Goal: Find specific page/section: Find specific page/section

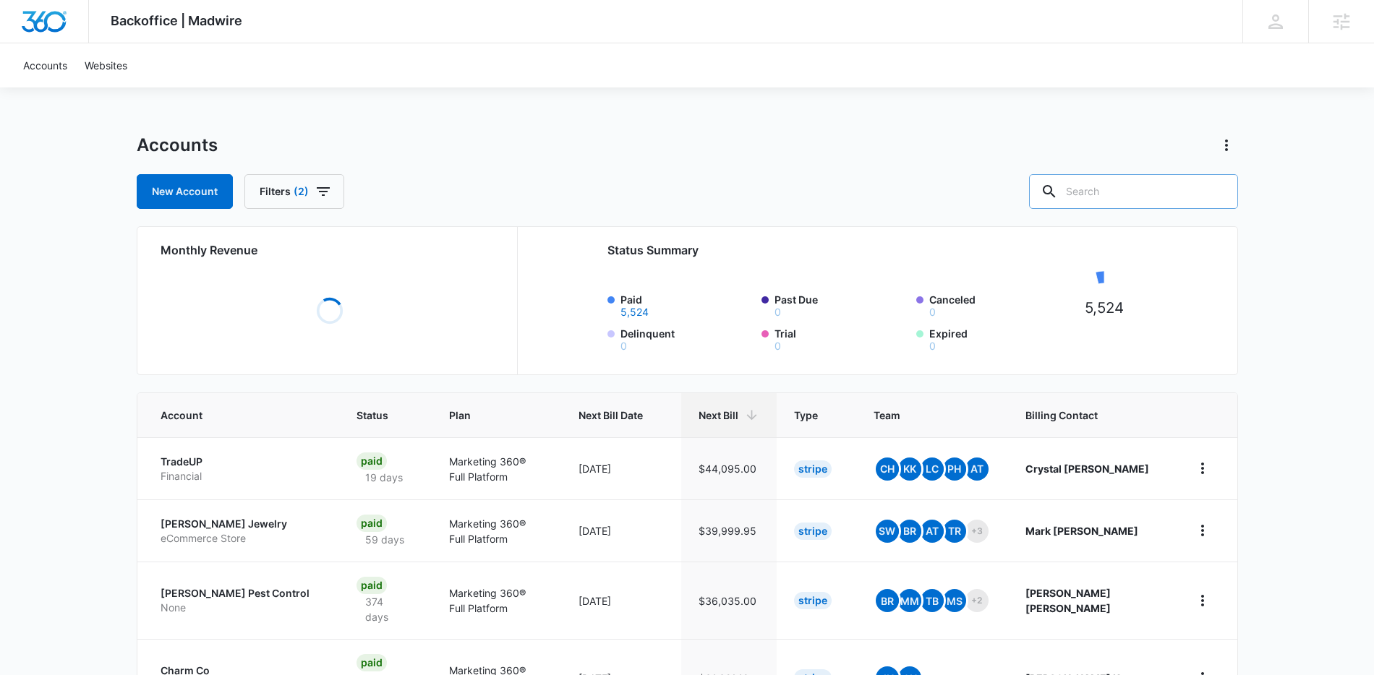
click at [1137, 178] on input "text" at bounding box center [1133, 191] width 209 height 35
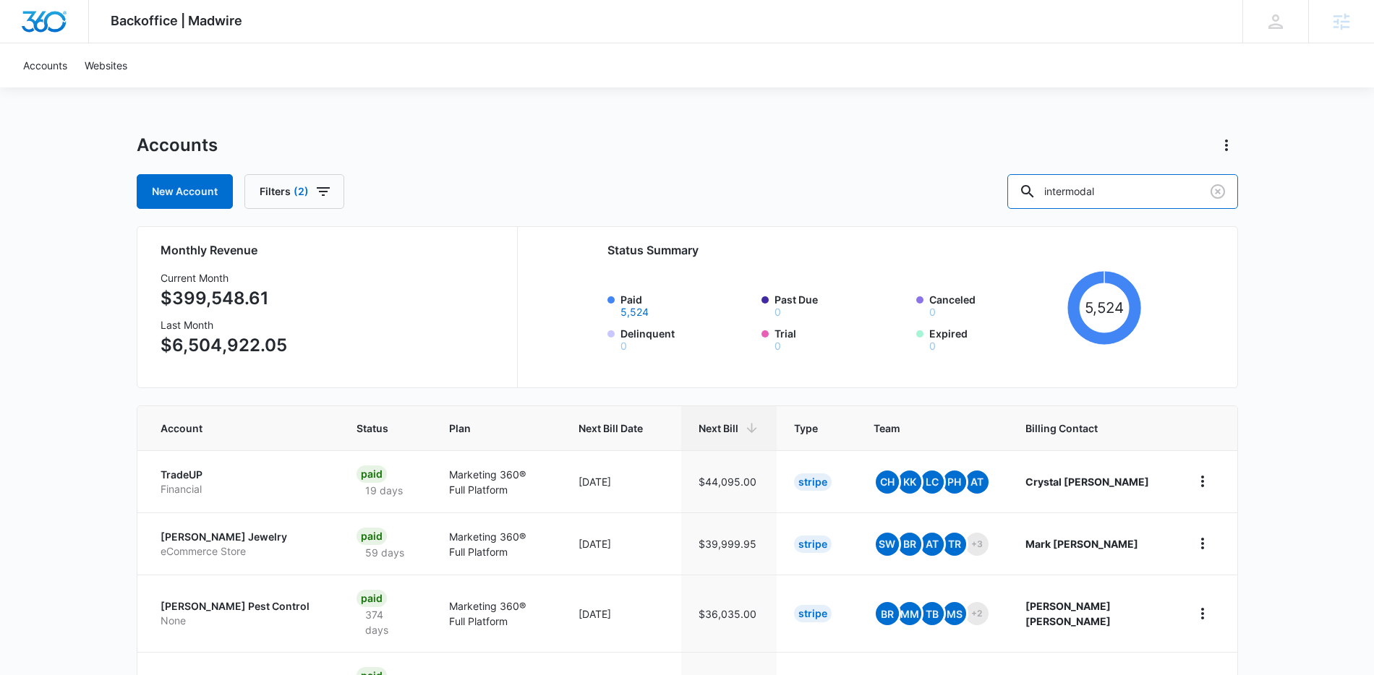
type input "intermodal"
click at [322, 192] on icon "button" at bounding box center [323, 191] width 17 height 17
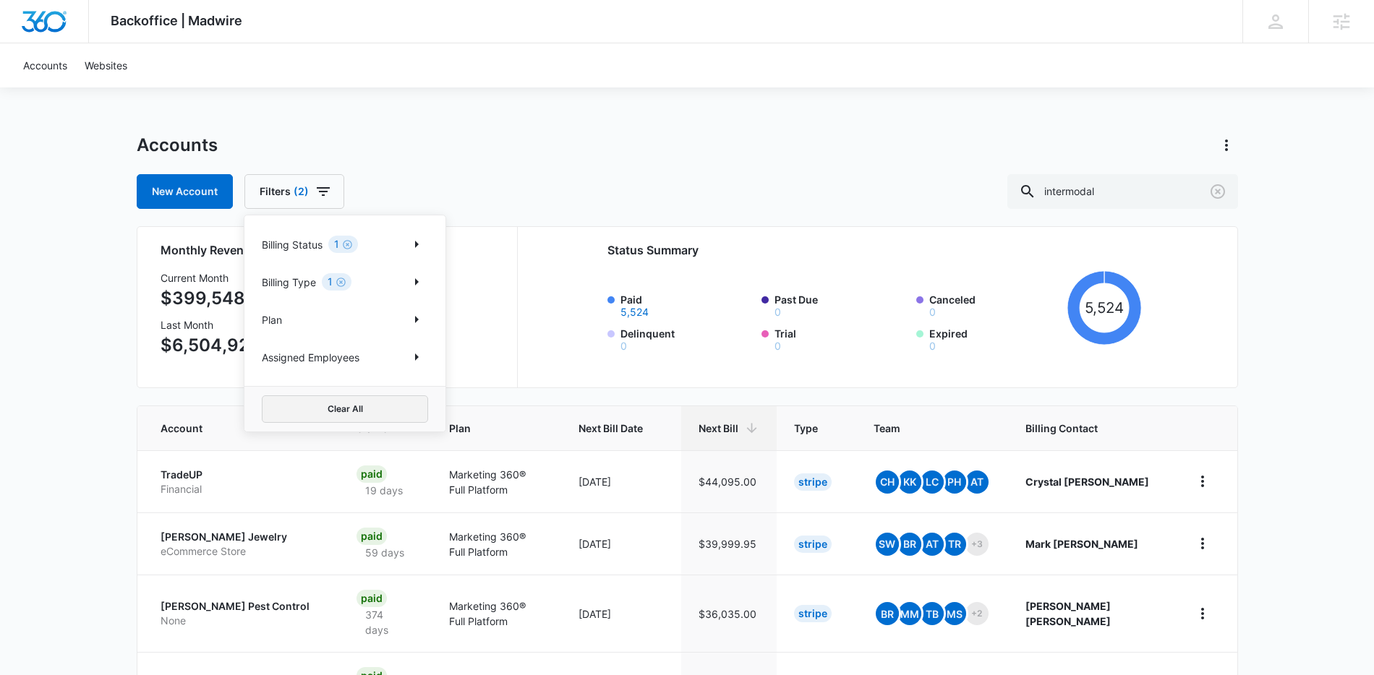
click at [341, 407] on button "Clear All" at bounding box center [345, 409] width 166 height 27
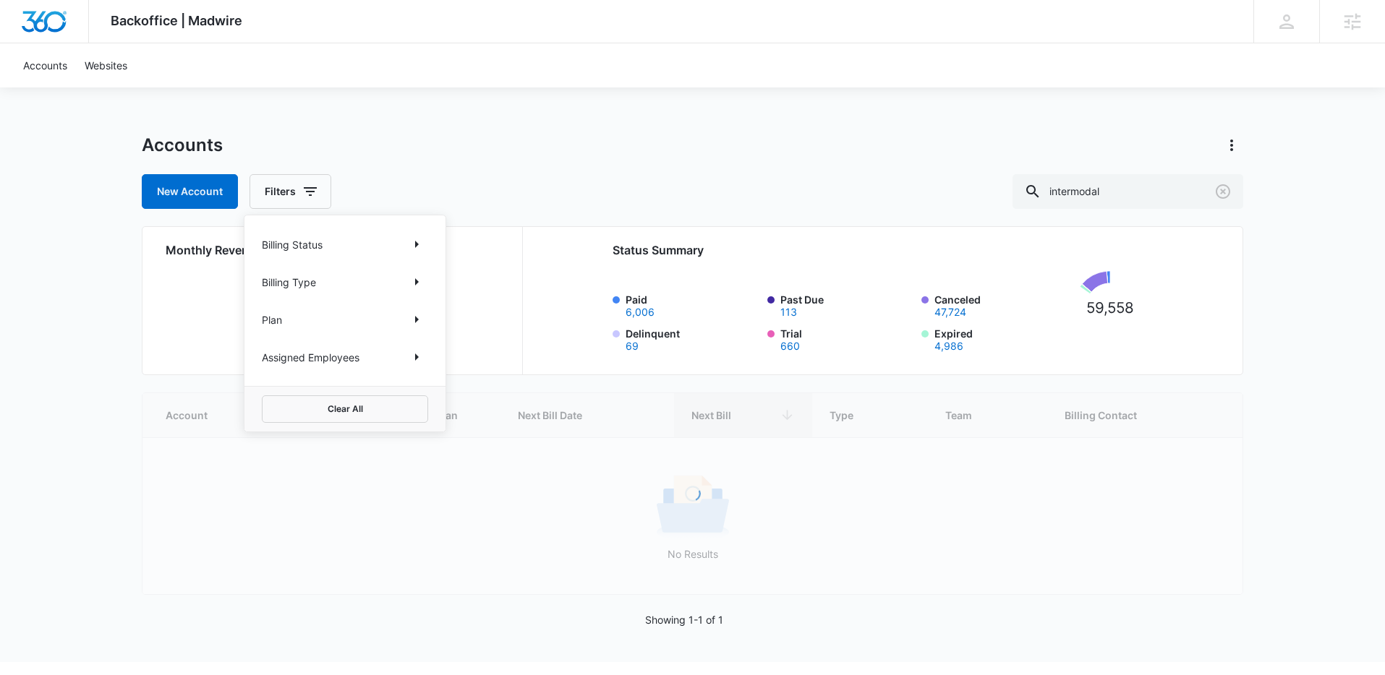
click at [977, 111] on div "Backoffice | Madwire Apps Settings DF [PERSON_NAME] [PERSON_NAME][EMAIL_ADDRESS…" at bounding box center [692, 331] width 1385 height 662
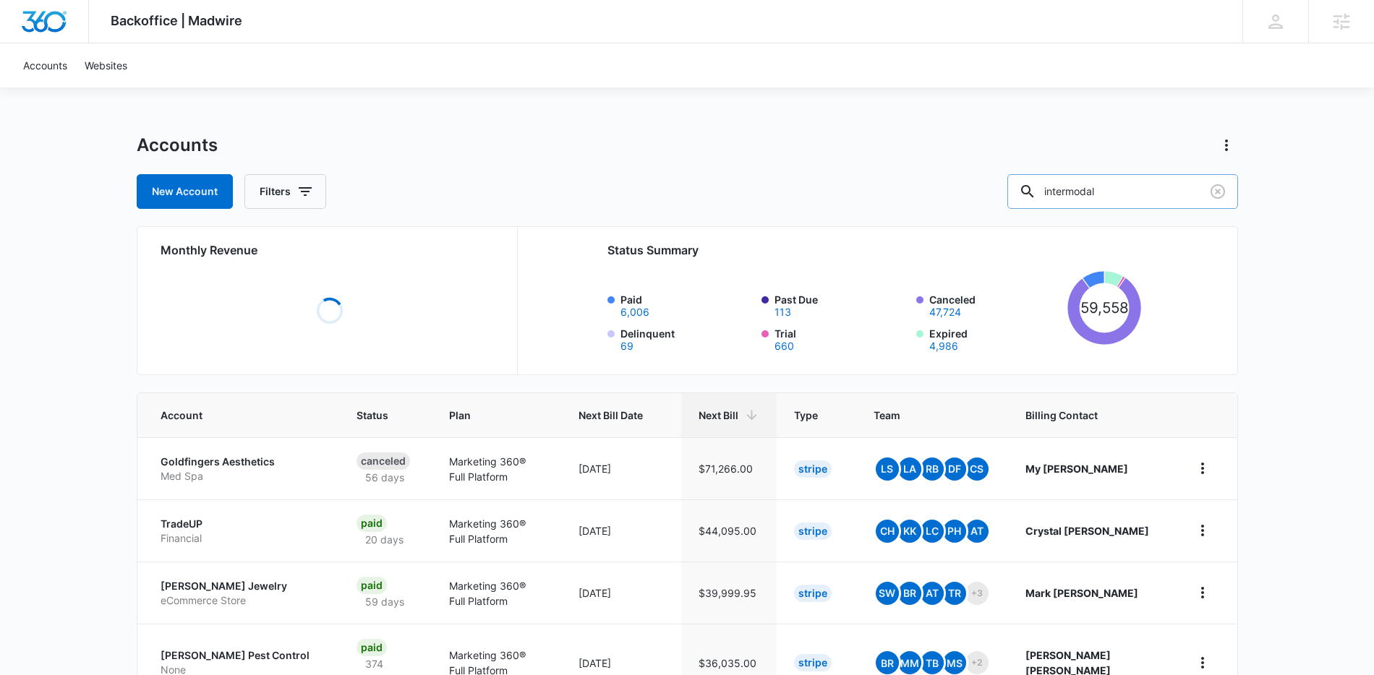
click at [1171, 188] on input "intermodal" at bounding box center [1122, 191] width 231 height 35
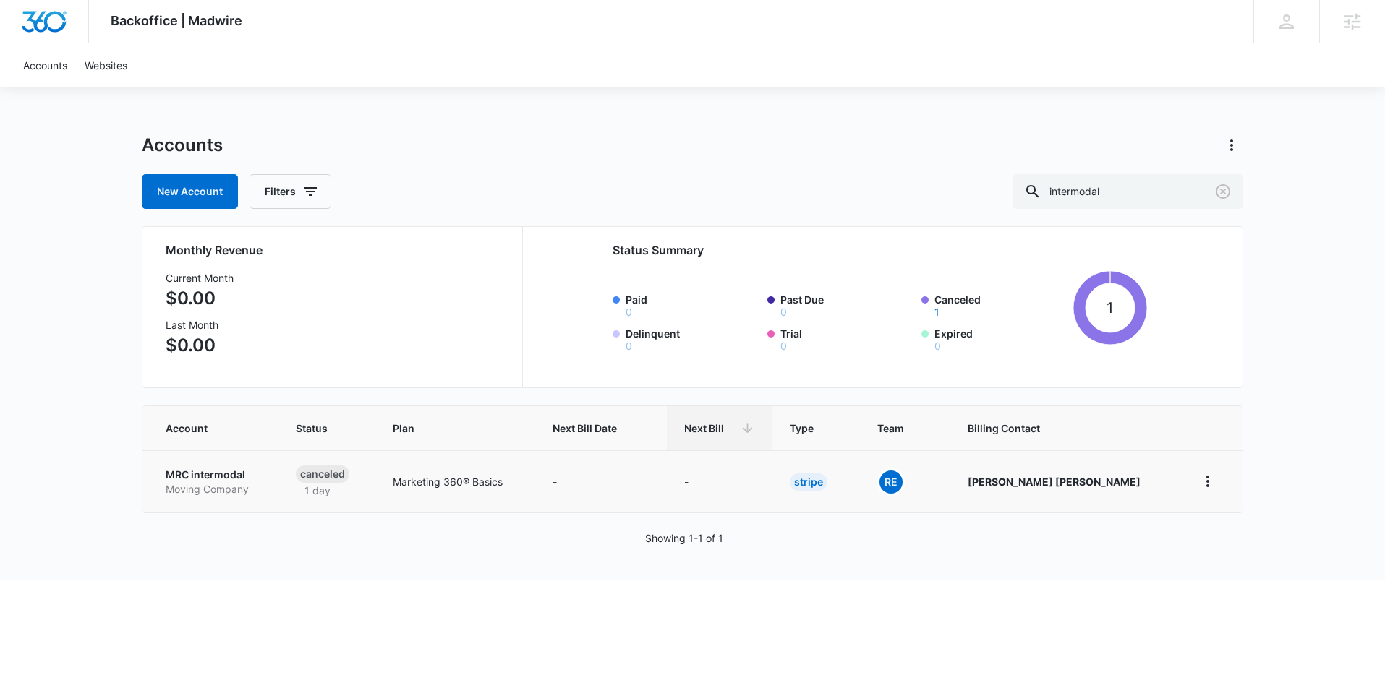
click at [212, 473] on p "MRC intermodal" at bounding box center [213, 475] width 95 height 14
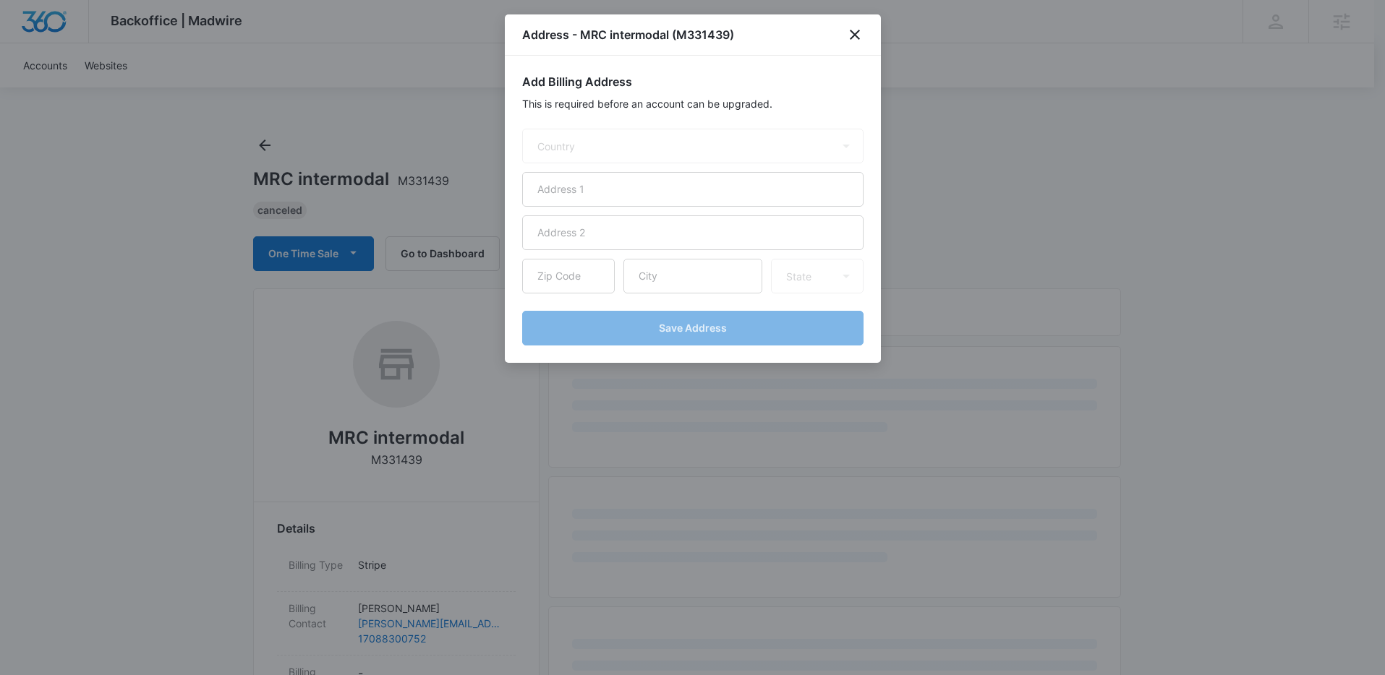
select select "US"
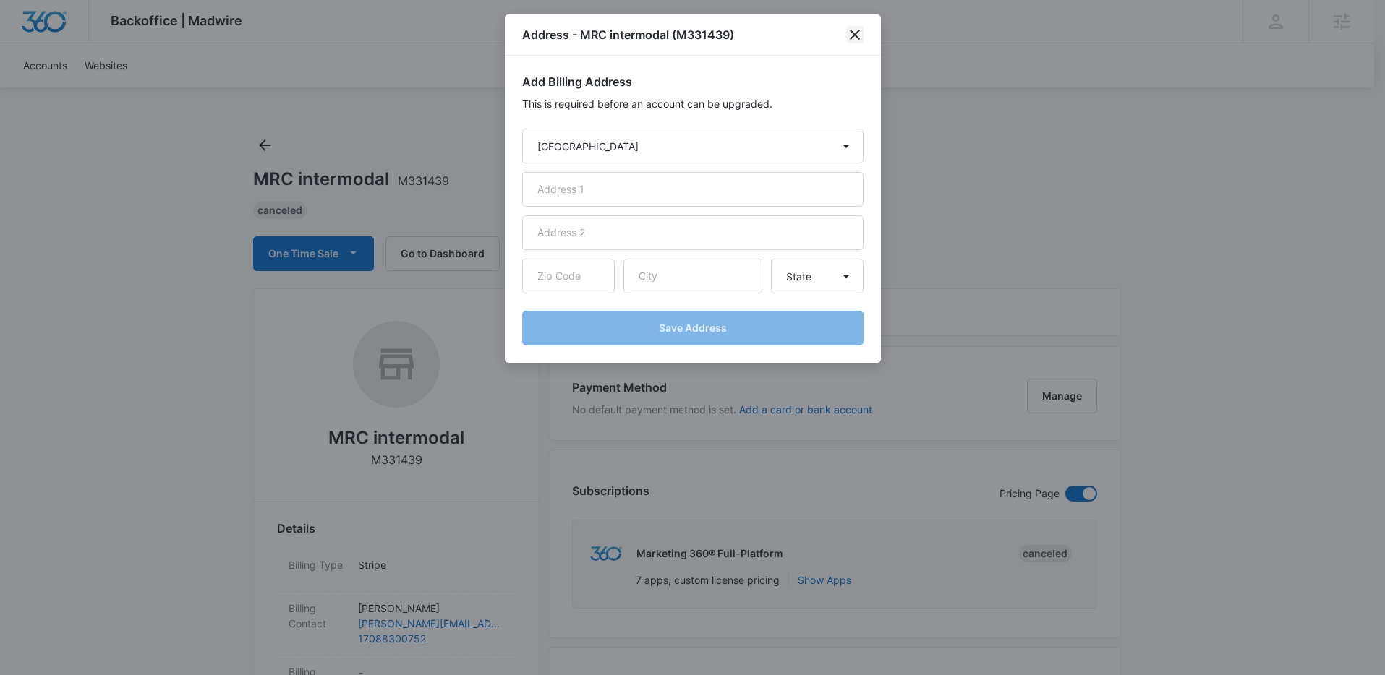
click at [851, 29] on icon "close" at bounding box center [854, 34] width 17 height 17
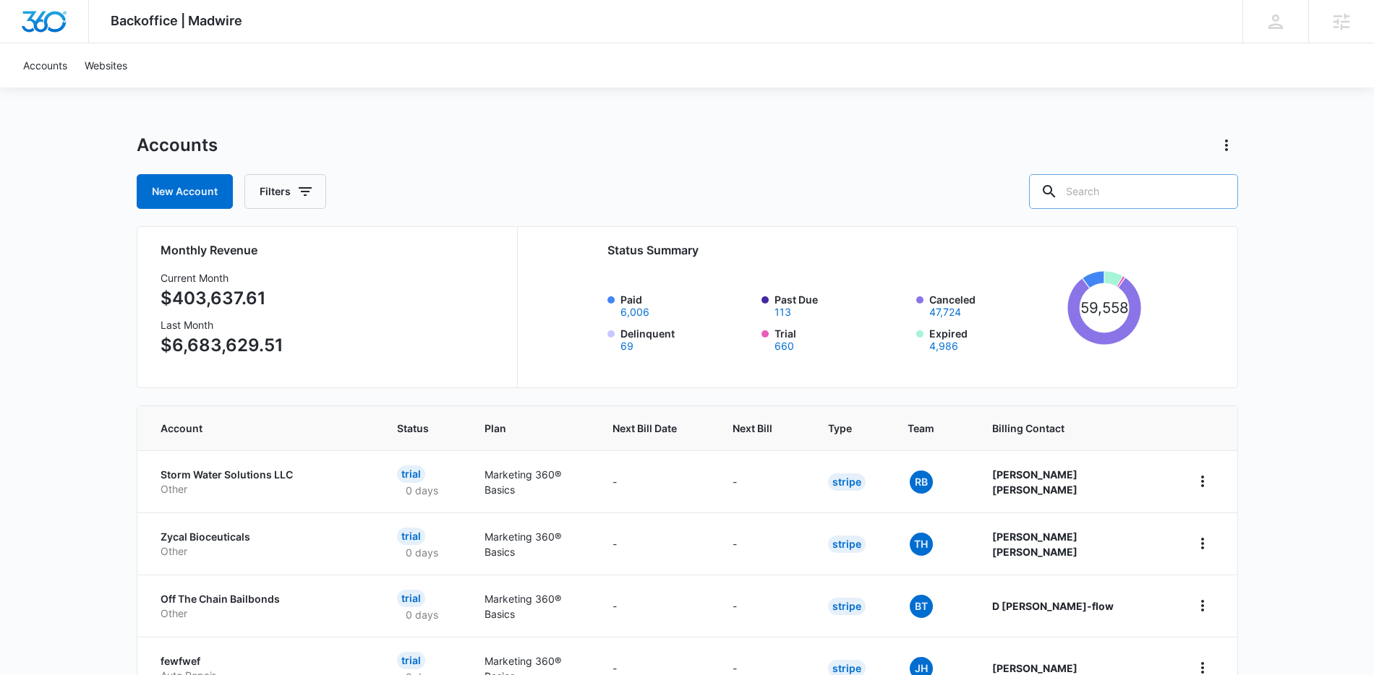
click at [1129, 194] on input "text" at bounding box center [1133, 191] width 209 height 35
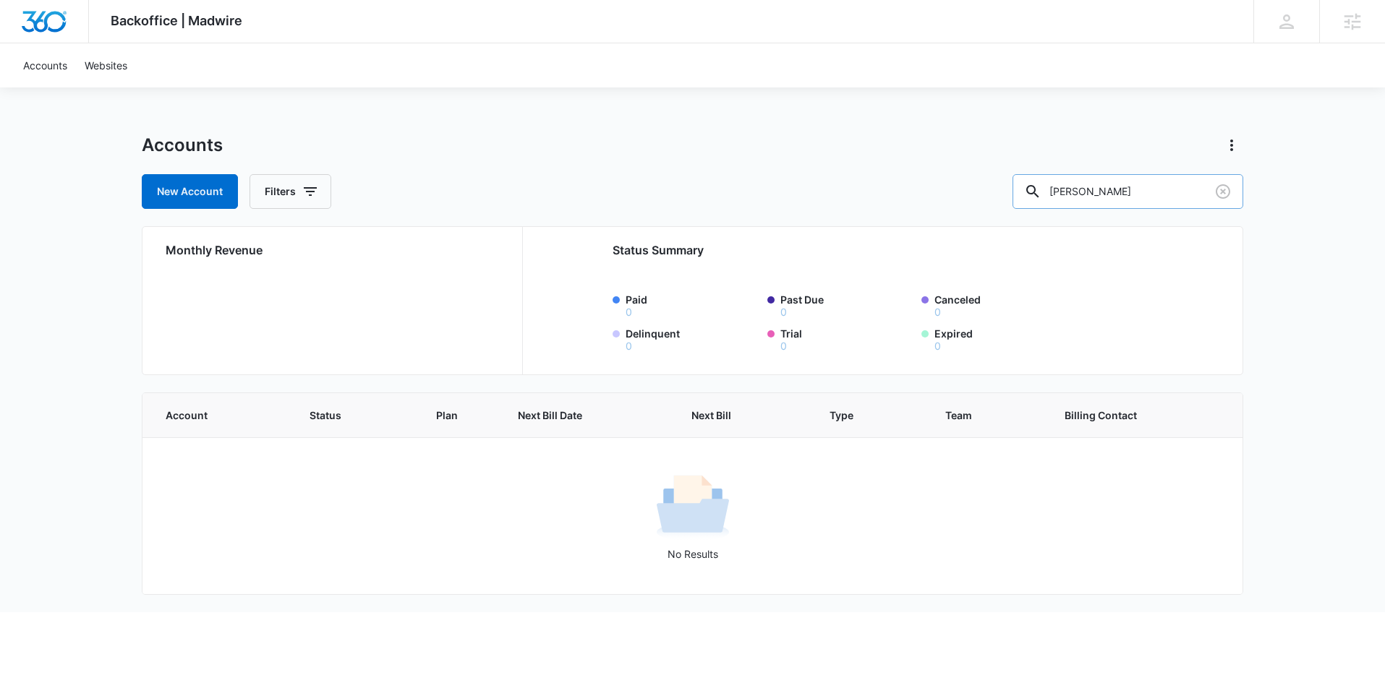
drag, startPoint x: 1116, startPoint y: 191, endPoint x: 1056, endPoint y: 194, distance: 60.1
click at [1056, 194] on input "[PERSON_NAME]" at bounding box center [1127, 191] width 231 height 35
type input "[PERSON_NAME]"
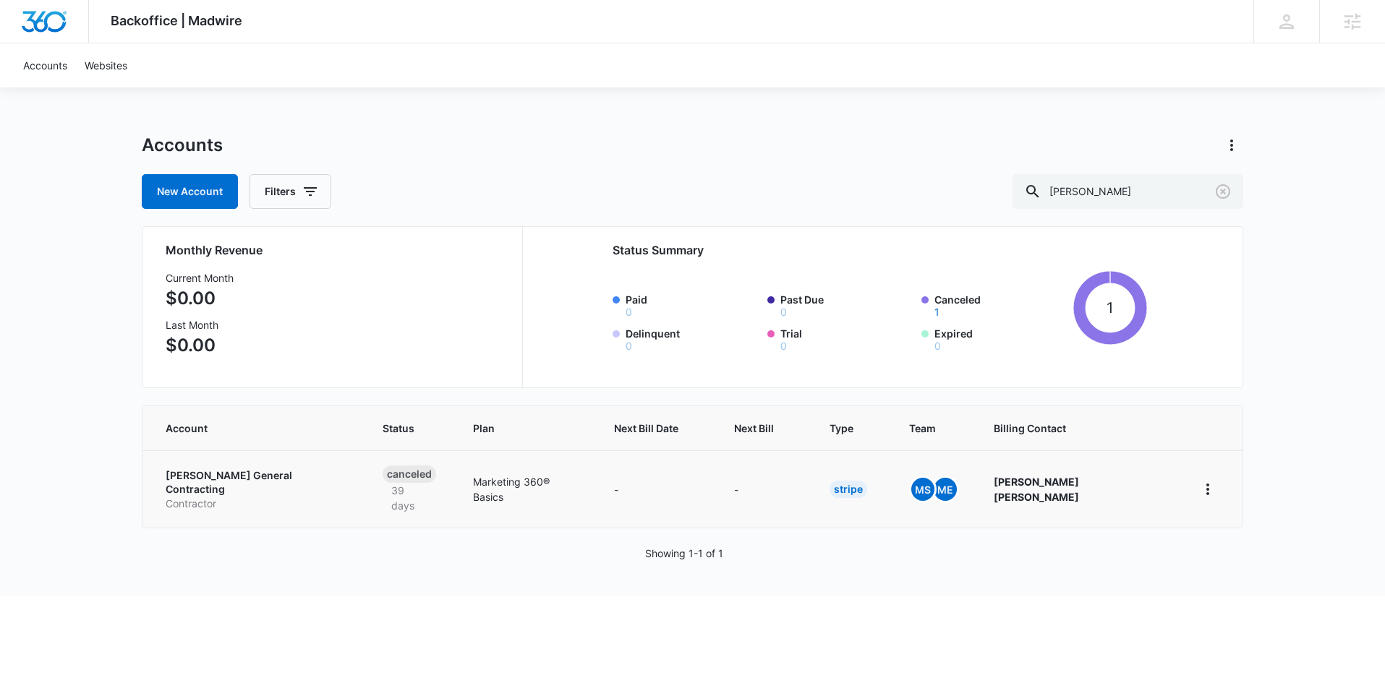
click at [238, 477] on p "[PERSON_NAME] General Contracting" at bounding box center [257, 483] width 182 height 28
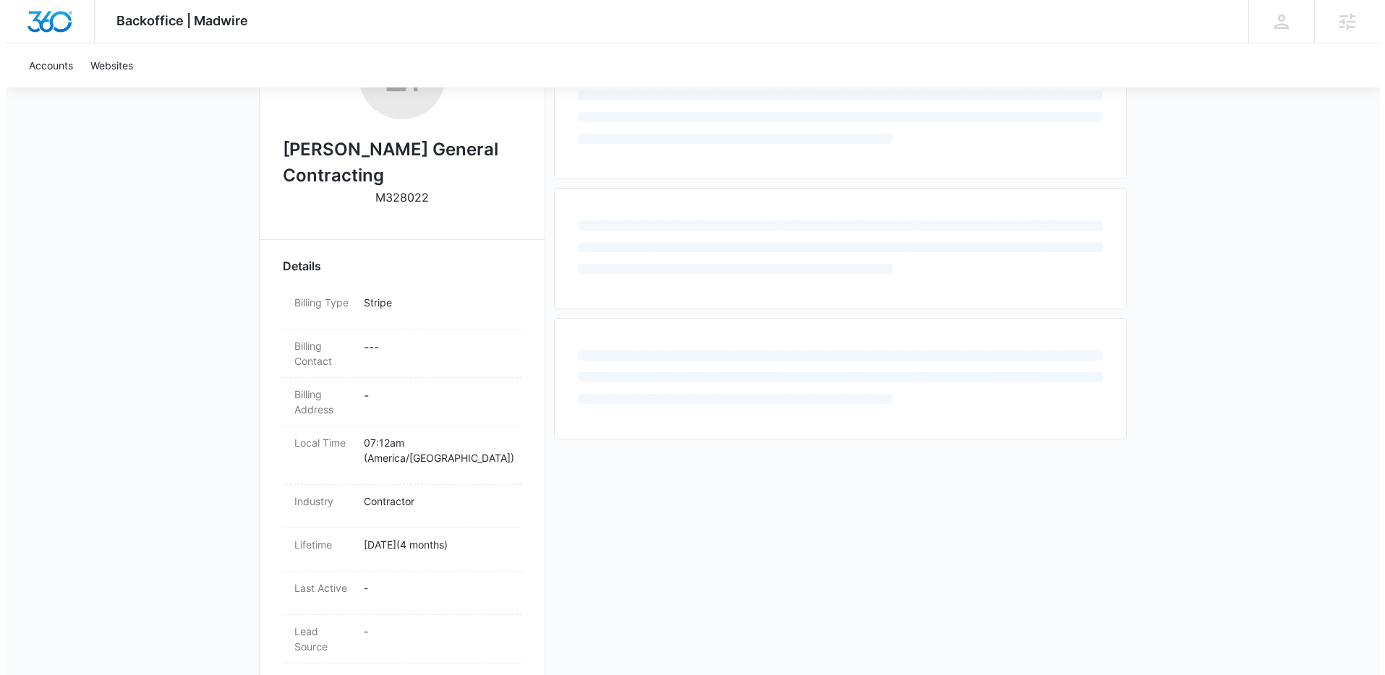
scroll to position [635, 0]
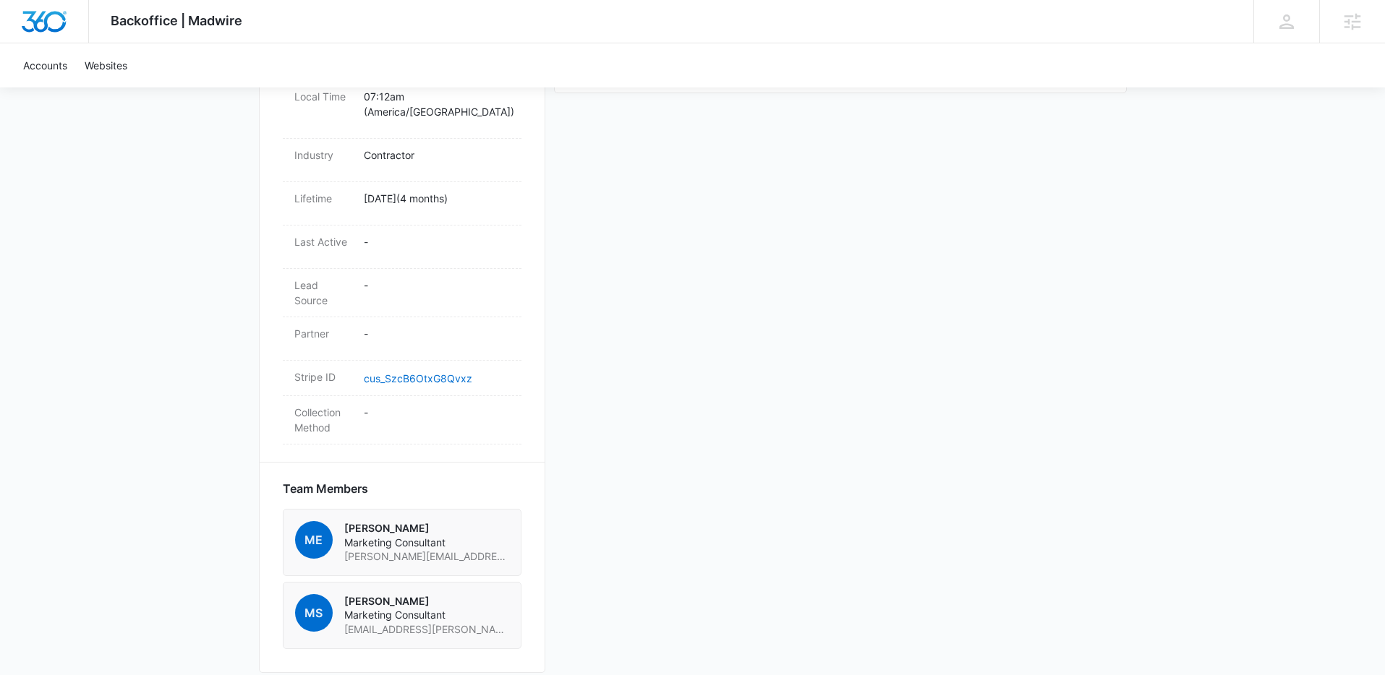
select select "US"
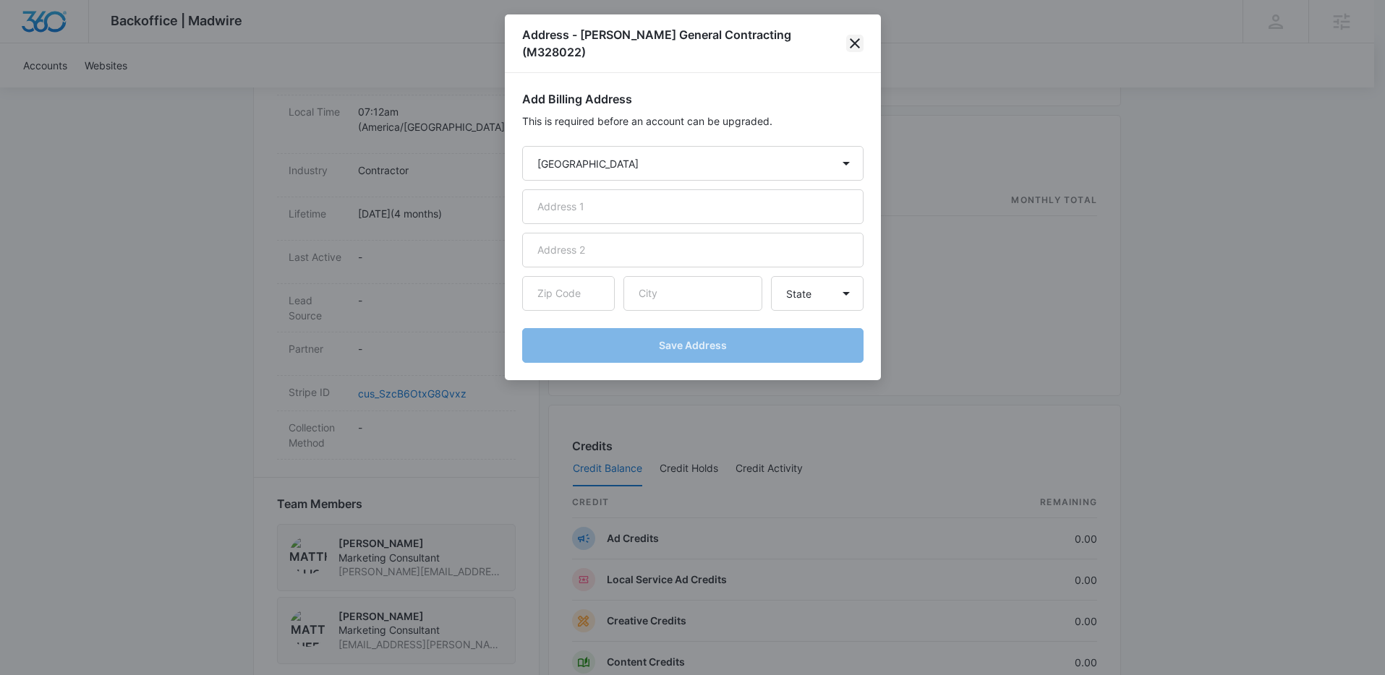
click at [858, 35] on icon "close" at bounding box center [854, 43] width 17 height 17
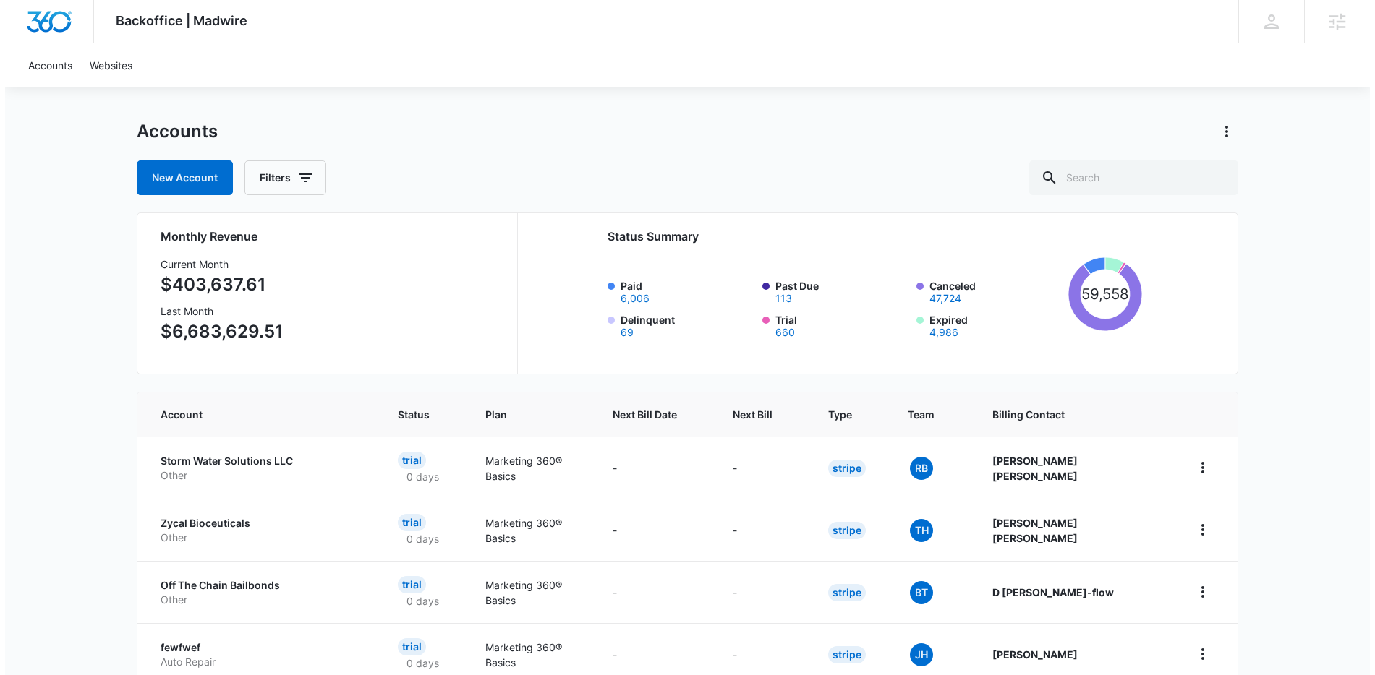
scroll to position [25, 0]
